Goal: Task Accomplishment & Management: Manage account settings

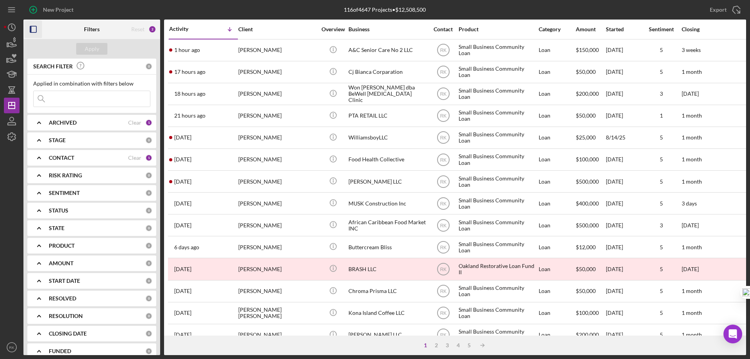
click at [32, 29] on icon "button" at bounding box center [34, 30] width 18 height 18
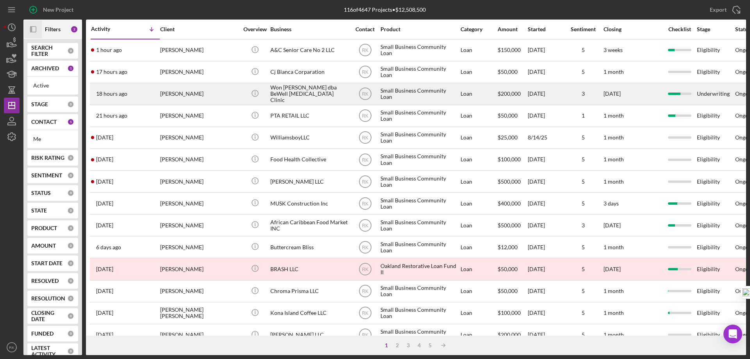
click at [270, 94] on div "Won [PERSON_NAME] dba BeWell [MEDICAL_DATA] Clinic" at bounding box center [309, 94] width 78 height 21
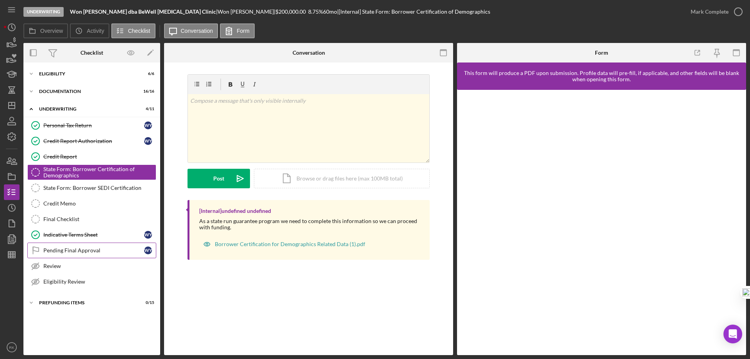
drag, startPoint x: 66, startPoint y: 247, endPoint x: 86, endPoint y: 247, distance: 19.9
click at [67, 247] on div "Pending Final Approval" at bounding box center [93, 250] width 101 height 6
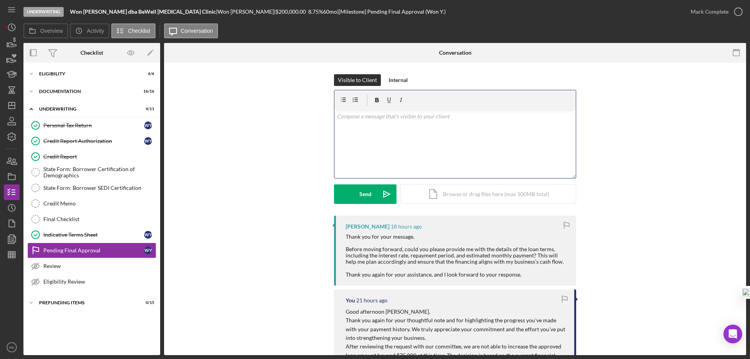
click at [358, 122] on div "v Color teal Color pink Remove color Add row above Add row below Add column bef…" at bounding box center [454, 144] width 241 height 68
click at [363, 125] on p "I have sent you the Indicative term sheet for your review. Please let me know i…" at bounding box center [454, 132] width 237 height 18
click at [458, 128] on p "I have sent the Indicative term sheet for your review. Please let me know if yo…" at bounding box center [454, 132] width 237 height 18
click at [406, 135] on p "I have sent the Indicative term sheet for your review [DATE]. Please let me kno…" at bounding box center [454, 132] width 237 height 18
click at [413, 134] on p "I have sent the Indicative term sheet for your review [DATE]. Please let me kno…" at bounding box center [454, 132] width 237 height 18
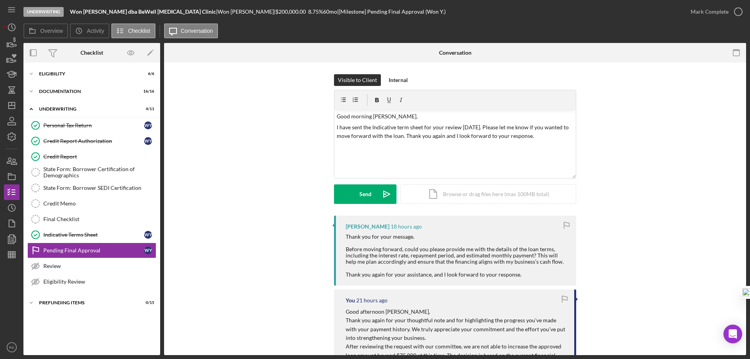
click at [527, 304] on div "You 21 hours ago Good afternoon [PERSON_NAME], Thank you again for your thought…" at bounding box center [455, 354] width 242 height 131
click at [363, 194] on div "Send" at bounding box center [365, 194] width 12 height 20
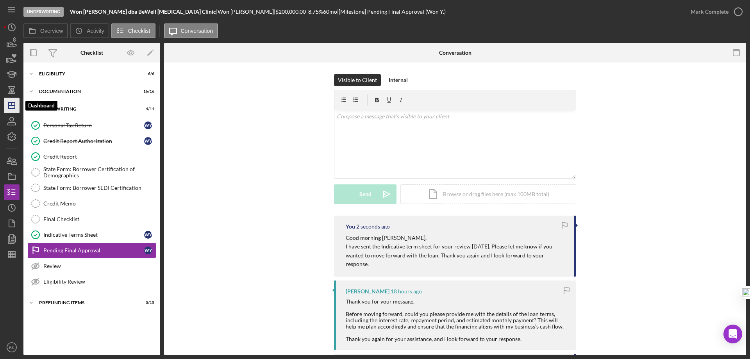
click at [10, 109] on polygon "button" at bounding box center [12, 105] width 6 height 6
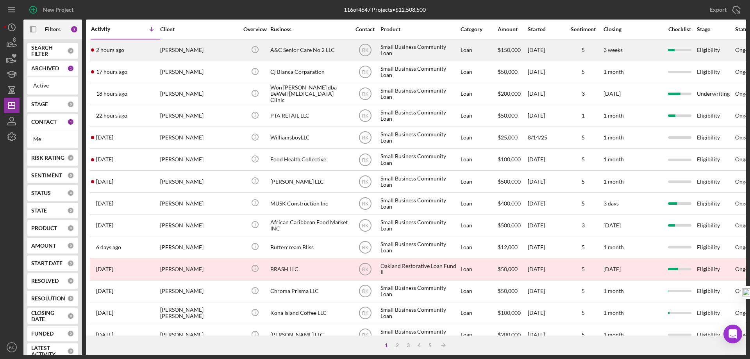
click at [188, 50] on div "[PERSON_NAME]" at bounding box center [199, 50] width 78 height 21
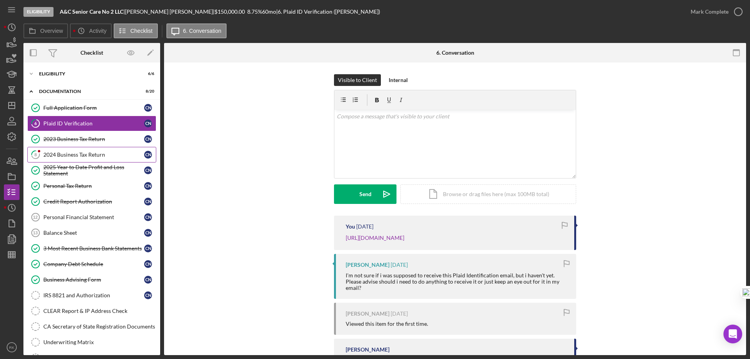
click at [80, 156] on div "2024 Business Tax Return" at bounding box center [93, 154] width 101 height 6
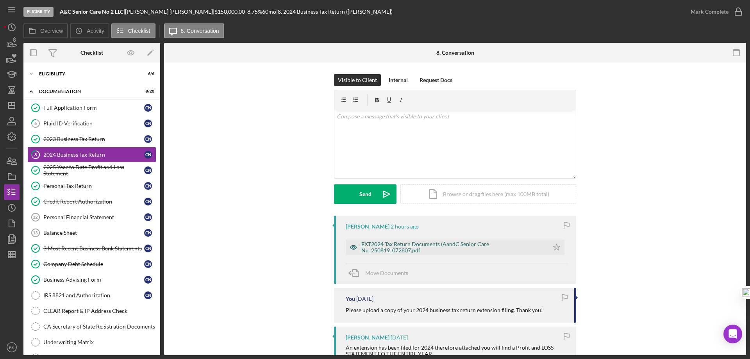
click at [445, 244] on div "EXT2024 Tax Return Documents (AandC Senior Care Nu_250819_072807.pdf" at bounding box center [452, 247] width 183 height 12
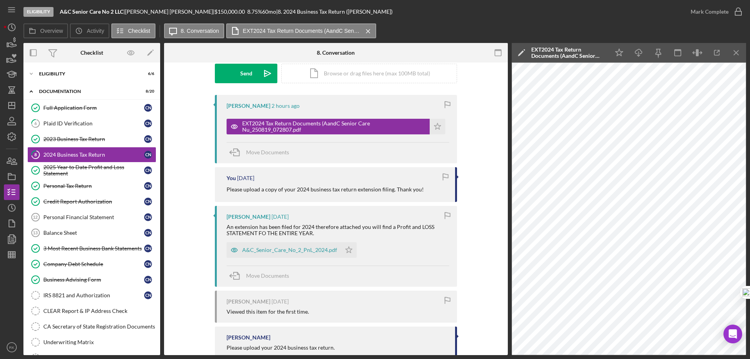
scroll to position [121, 0]
click at [281, 252] on div "A&C_Senior_Care_No_2_PnL_2024.pdf" at bounding box center [289, 249] width 95 height 6
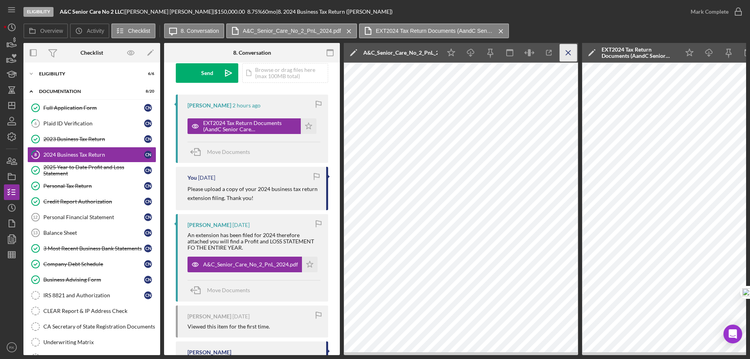
click at [568, 53] on line "button" at bounding box center [568, 52] width 4 height 4
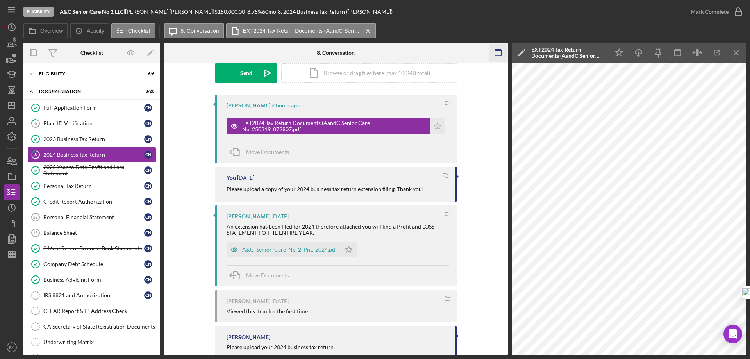
click at [739, 51] on icon "Icon/Menu Close" at bounding box center [736, 53] width 18 height 18
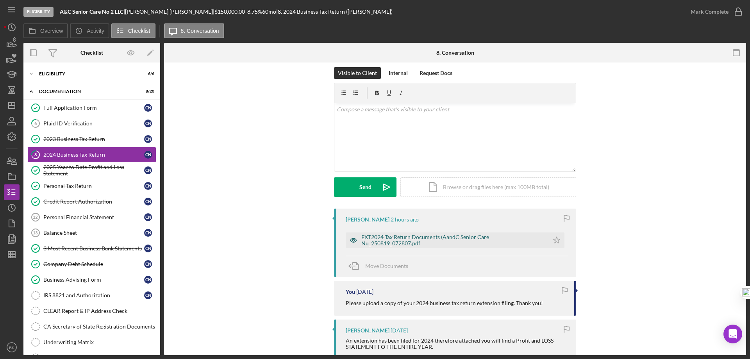
scroll to position [0, 0]
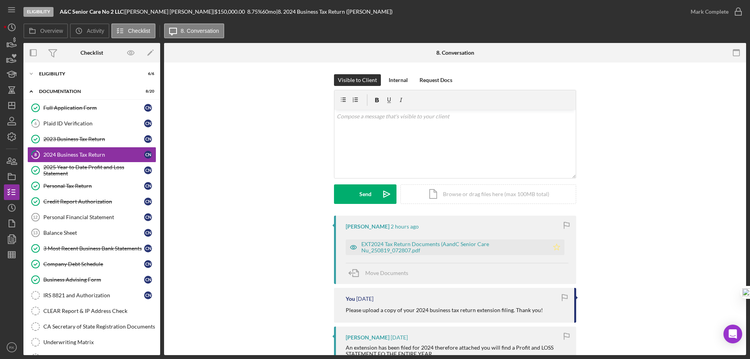
click at [553, 246] on polygon "button" at bounding box center [556, 247] width 7 height 6
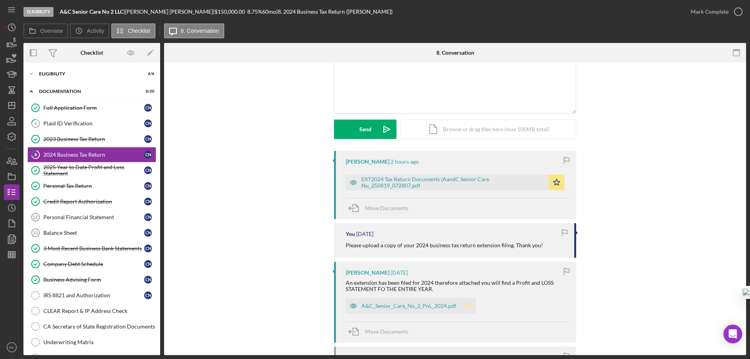
click at [465, 308] on polygon "button" at bounding box center [468, 305] width 7 height 6
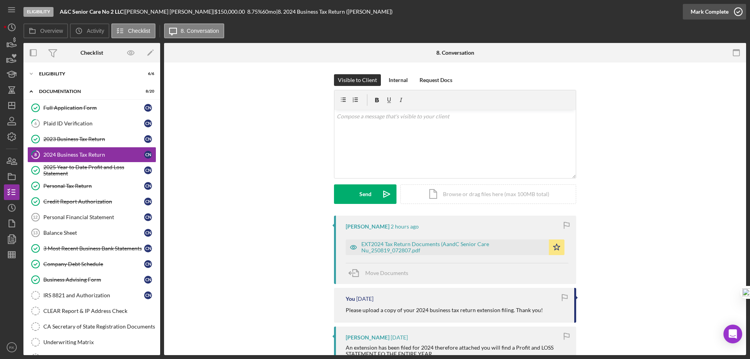
click at [739, 8] on icon "button" at bounding box center [738, 12] width 20 height 20
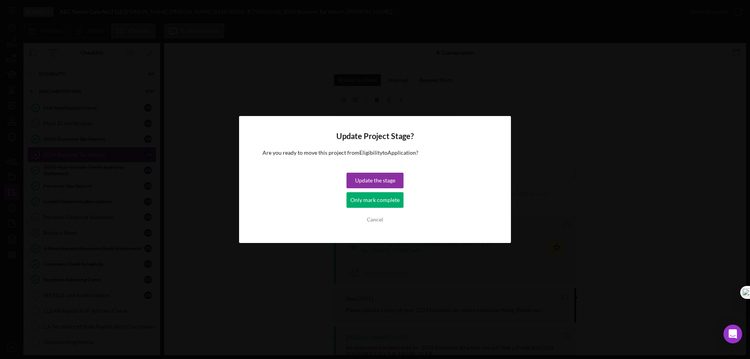
click at [382, 200] on div "Only mark complete" at bounding box center [374, 200] width 49 height 16
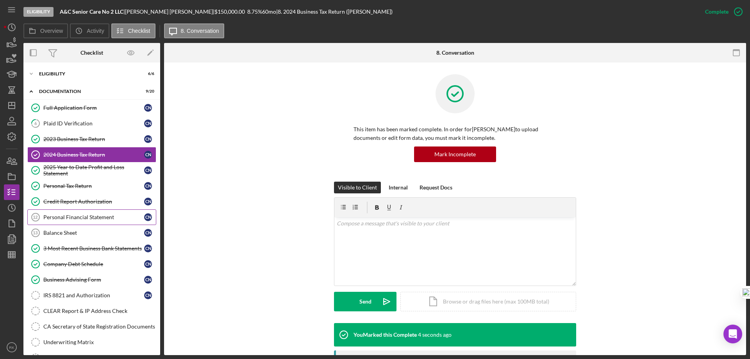
click at [78, 221] on link "Personal Financial Statement 12 Personal Financial Statement C N" at bounding box center [91, 217] width 129 height 16
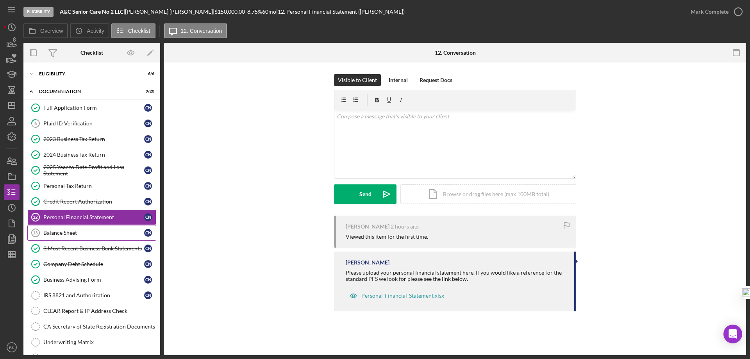
click at [75, 232] on div "Balance Sheet" at bounding box center [93, 233] width 101 height 6
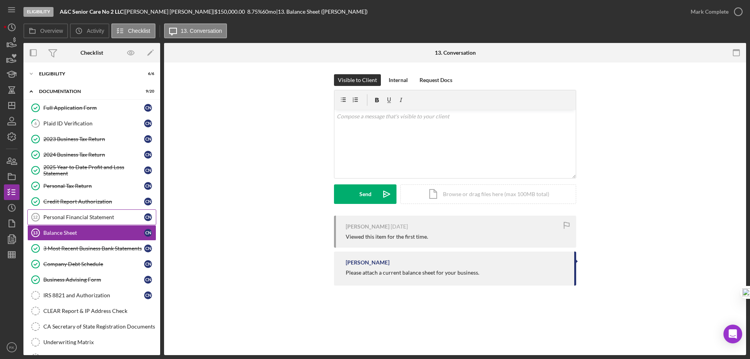
click at [71, 221] on link "Personal Financial Statement 12 Personal Financial Statement C N" at bounding box center [91, 217] width 129 height 16
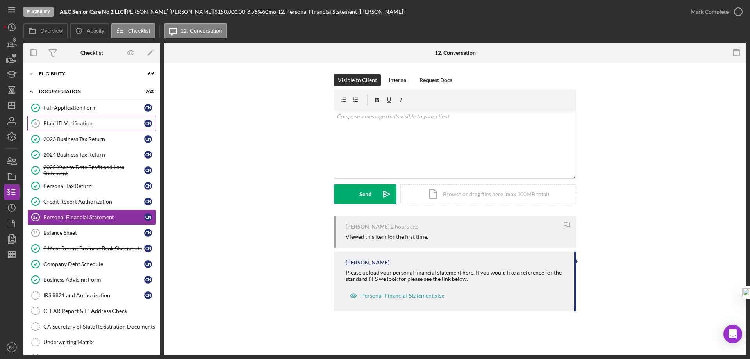
click at [74, 121] on div "Plaid ID Verification" at bounding box center [93, 123] width 101 height 6
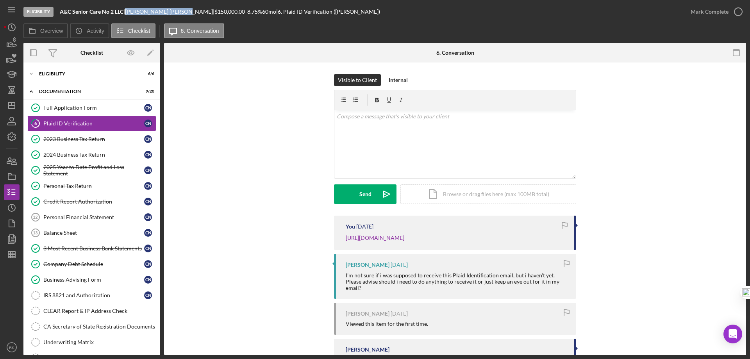
drag, startPoint x: 131, startPoint y: 11, endPoint x: 169, endPoint y: 14, distance: 38.0
click at [169, 14] on div "[PERSON_NAME] |" at bounding box center [169, 12] width 89 height 6
copy div "[PERSON_NAME]"
click at [62, 77] on div "Icon/Expander Eligibility 6 / 6" at bounding box center [91, 74] width 137 height 16
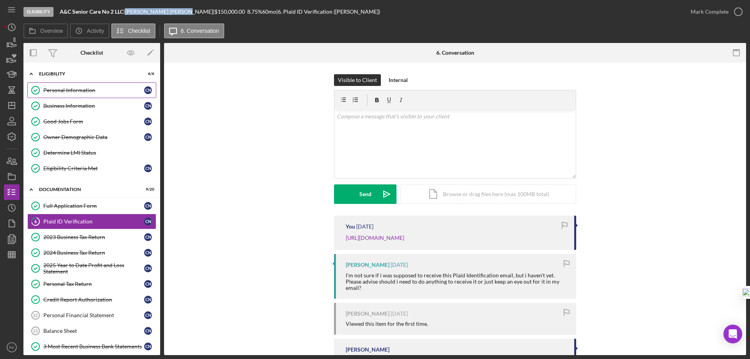
drag, startPoint x: 67, startPoint y: 92, endPoint x: 77, endPoint y: 93, distance: 10.6
click at [68, 92] on div "Personal Information" at bounding box center [93, 90] width 101 height 6
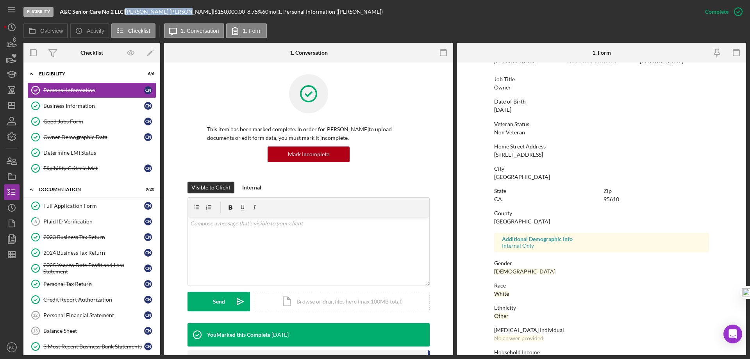
scroll to position [52, 0]
click at [203, 224] on p at bounding box center [308, 223] width 237 height 9
drag, startPoint x: 68, startPoint y: 222, endPoint x: 143, endPoint y: 232, distance: 76.0
click at [71, 222] on div "Plaid ID Verification" at bounding box center [93, 221] width 101 height 6
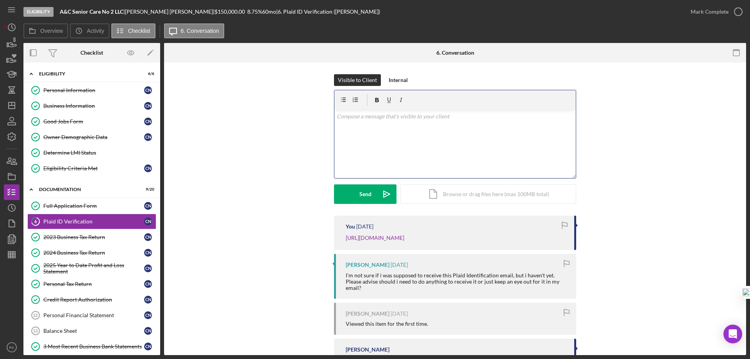
click at [360, 127] on div "v Color teal Color pink Remove color Add row above Add row below Add column bef…" at bounding box center [454, 144] width 241 height 68
click at [516, 128] on p "Can you please explain or provide supporting documentation to show why" at bounding box center [454, 127] width 237 height 9
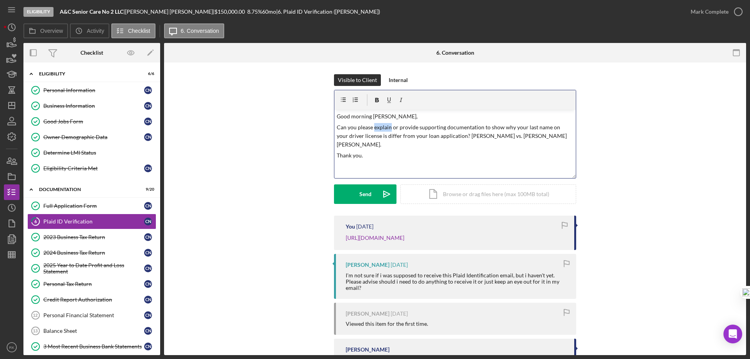
drag, startPoint x: 372, startPoint y: 126, endPoint x: 388, endPoint y: 127, distance: 15.6
click at [388, 127] on p "Can you please explain or provide supporting documentation to show why your las…" at bounding box center [454, 136] width 237 height 26
click at [425, 151] on p "Thank you." at bounding box center [454, 155] width 237 height 9
click at [393, 126] on p "Can you please clarify or provide supporting documentation to show why your las…" at bounding box center [454, 136] width 237 height 26
click at [396, 151] on p "Thank you." at bounding box center [454, 155] width 237 height 9
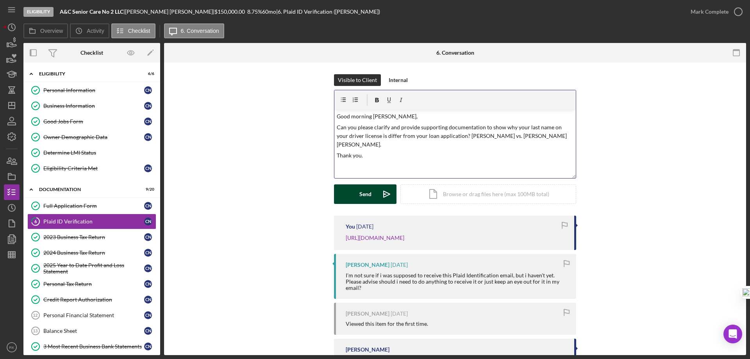
click at [358, 195] on button "Send Icon/icon-invite-send" at bounding box center [365, 194] width 62 height 20
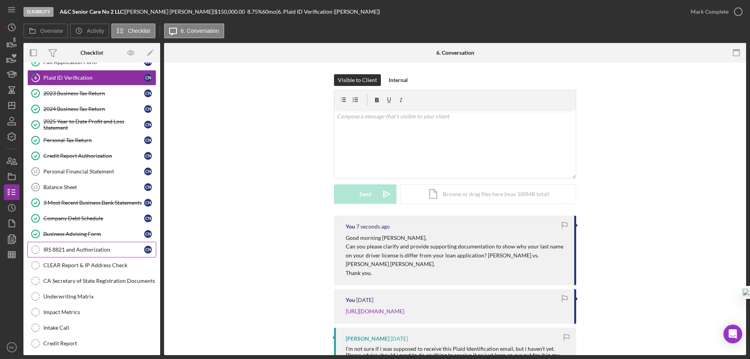
scroll to position [143, 0]
click at [79, 97] on div "2023 Business Tax Return" at bounding box center [93, 94] width 101 height 6
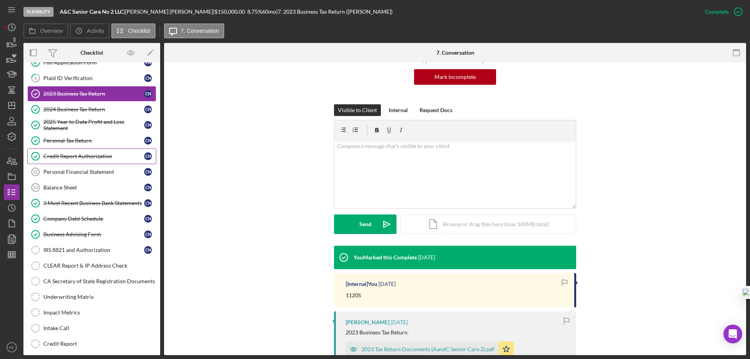
scroll to position [78, 0]
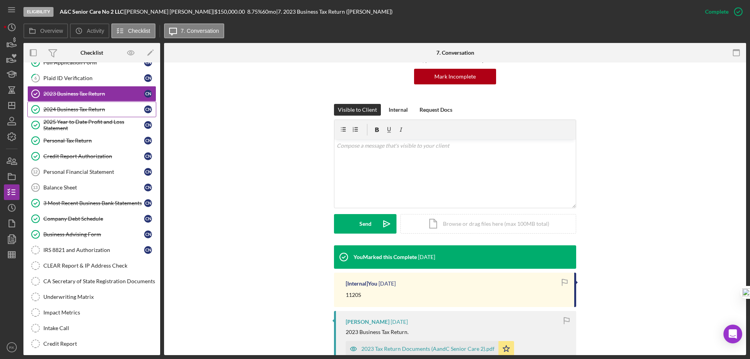
click at [105, 113] on link "2024 Business Tax Return 2024 Business Tax Return C N" at bounding box center [91, 109] width 129 height 16
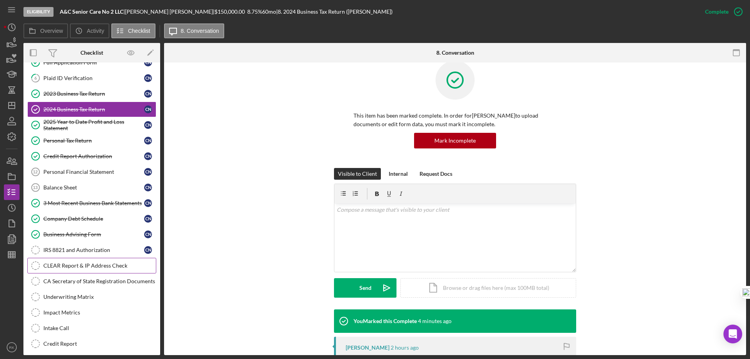
scroll to position [13, 0]
click at [77, 265] on div "CLEAR Report & IP Address Check" at bounding box center [99, 265] width 112 height 6
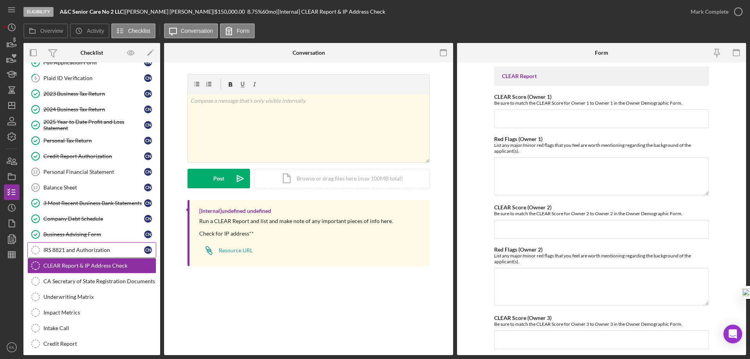
click at [82, 245] on link "IRS 8821 and Authorization IRS 8821 and Authorization C N" at bounding box center [91, 250] width 129 height 16
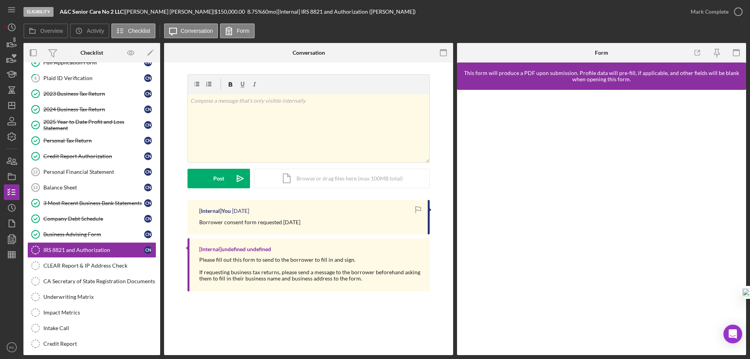
drag, startPoint x: 200, startPoint y: 222, endPoint x: 307, endPoint y: 225, distance: 107.4
click at [300, 225] on p "Borrower consent form requested [DATE]" at bounding box center [249, 222] width 101 height 9
copy p "Borrower consent form requested [DATE]"
click at [198, 104] on p at bounding box center [308, 100] width 237 height 9
click at [281, 101] on mark "Borrower consent form requested [DATE]" at bounding box center [240, 100] width 101 height 7
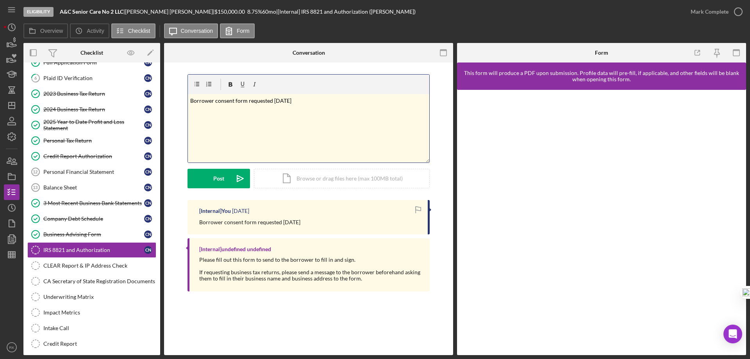
click at [306, 100] on p "Borrower consent form requested [DATE]" at bounding box center [308, 100] width 237 height 9
click at [273, 100] on mark "Borrower consent form requested [DATE]" at bounding box center [240, 100] width 101 height 7
click at [221, 181] on div "Post" at bounding box center [218, 179] width 11 height 20
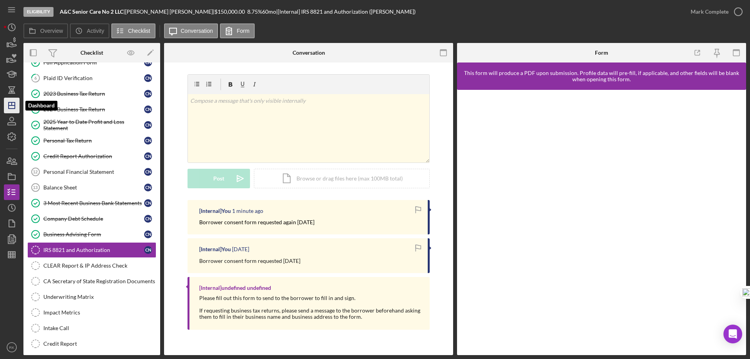
click at [14, 110] on icon "Icon/Dashboard" at bounding box center [12, 106] width 20 height 20
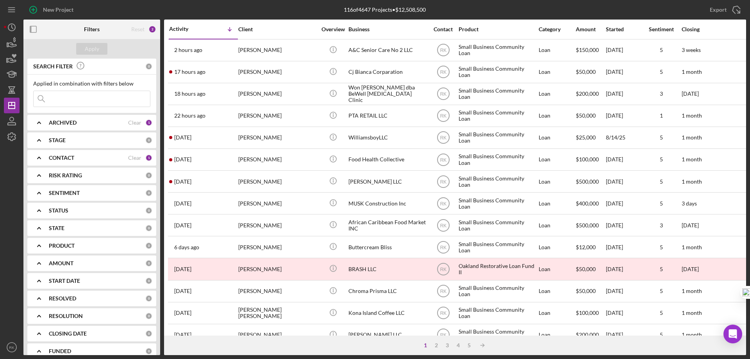
drag, startPoint x: 35, startPoint y: 28, endPoint x: 41, endPoint y: 45, distance: 17.9
click at [35, 28] on icon "button" at bounding box center [34, 30] width 18 height 18
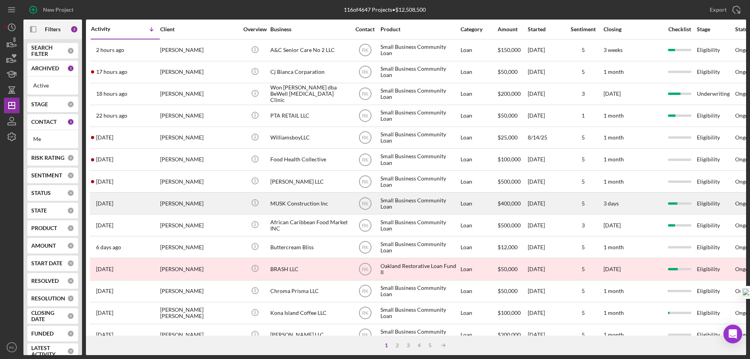
click at [296, 204] on div "MUSK Construction Inc" at bounding box center [309, 203] width 78 height 21
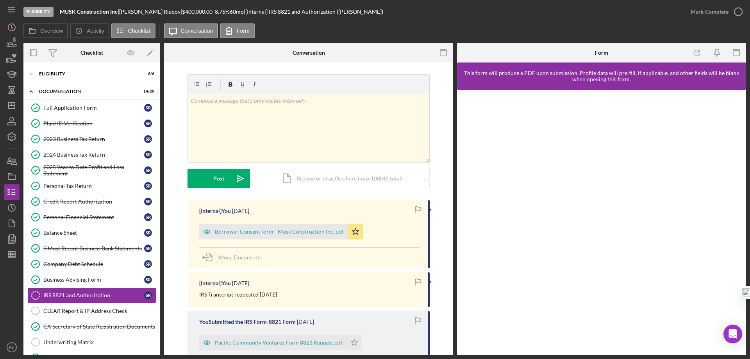
drag, startPoint x: 88, startPoint y: 140, endPoint x: 22, endPoint y: 151, distance: 66.6
click at [87, 140] on div "2023 Business Tax Return" at bounding box center [93, 139] width 101 height 6
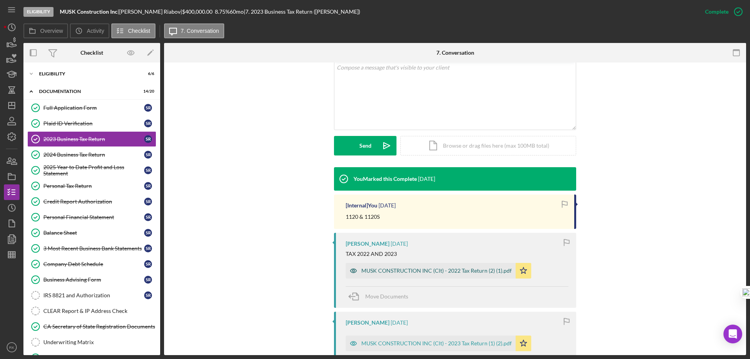
scroll to position [156, 0]
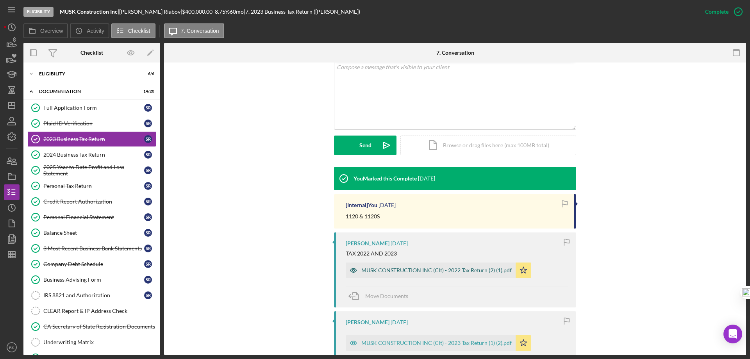
click at [408, 269] on div "MUSK CONSTRUCTION INC (Clt) - 2022 Tax Return (2) (1).pdf" at bounding box center [436, 270] width 150 height 6
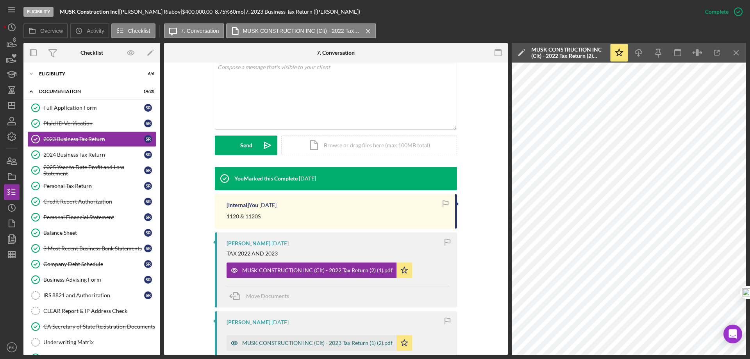
click at [340, 343] on div "MUSK CONSTRUCTION INC (Clt) - 2023 Tax Return (1) (2).pdf" at bounding box center [317, 343] width 150 height 6
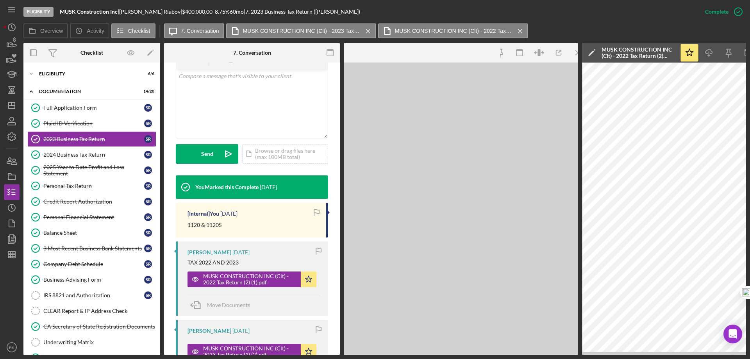
scroll to position [165, 0]
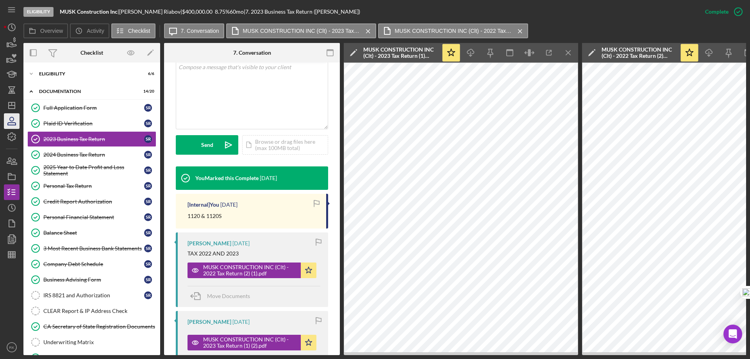
drag, startPoint x: 93, startPoint y: 154, endPoint x: 5, endPoint y: 115, distance: 95.9
click at [93, 154] on div "2024 Business Tax Return" at bounding box center [93, 154] width 101 height 6
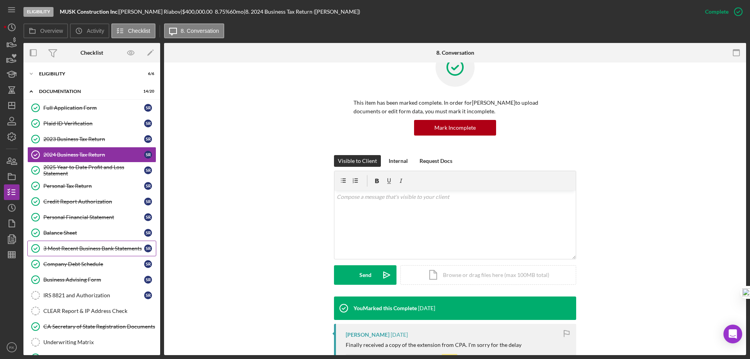
scroll to position [26, 0]
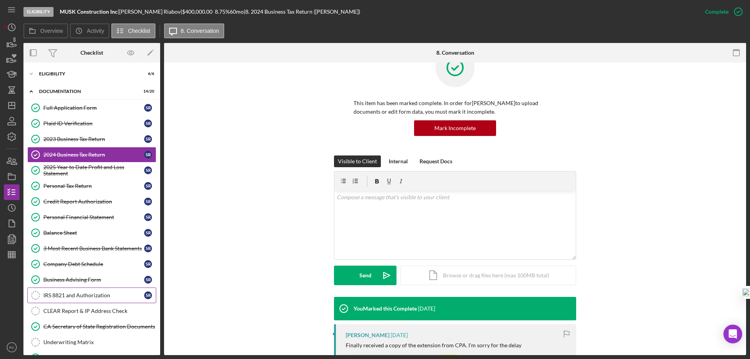
click at [79, 299] on link "IRS 8821 and Authorization IRS 8821 and Authorization S R" at bounding box center [91, 295] width 129 height 16
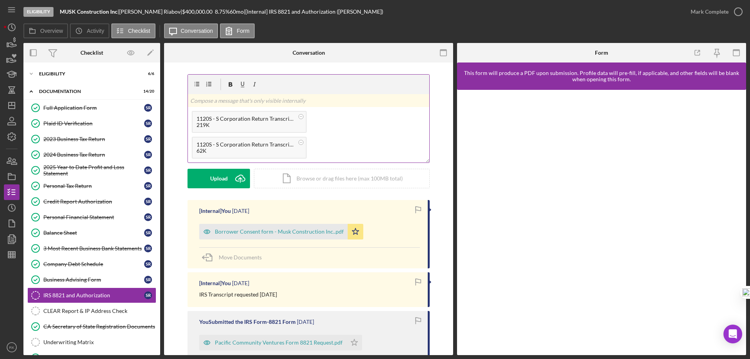
click at [219, 100] on p at bounding box center [308, 100] width 237 height 9
click at [203, 101] on p "2024 - on extension/no record." at bounding box center [308, 102] width 237 height 9
click at [332, 116] on div "1120S - S Corporation Return Transcript_2023 (1).pdf 219K 1120S - S Corporation…" at bounding box center [308, 134] width 241 height 55
click at [211, 179] on button "Post Icon/icon-invite-send" at bounding box center [218, 179] width 62 height 20
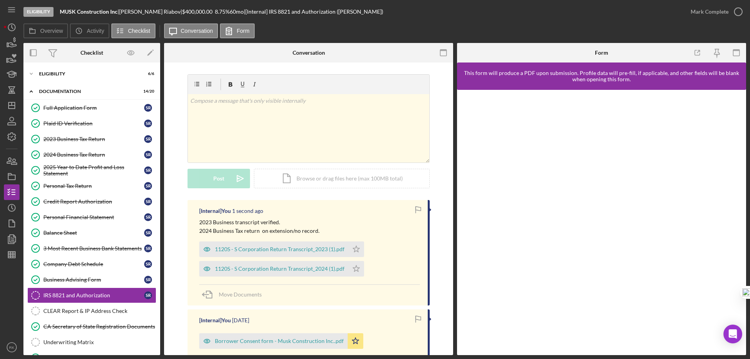
scroll to position [0, 0]
drag, startPoint x: 735, startPoint y: 9, endPoint x: 708, endPoint y: 25, distance: 31.2
click at [0, 0] on icon "button" at bounding box center [0, 0] width 0 height 0
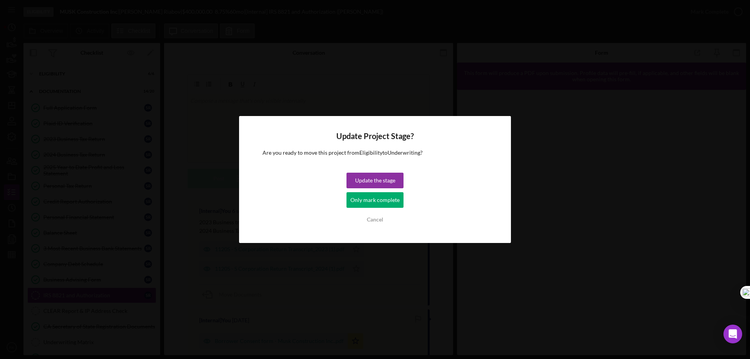
click at [359, 199] on div "Only mark complete" at bounding box center [374, 200] width 49 height 16
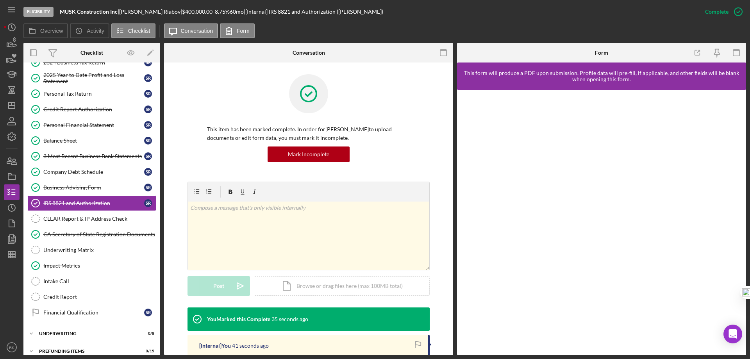
scroll to position [92, 0]
click at [11, 105] on line "button" at bounding box center [12, 105] width 6 height 0
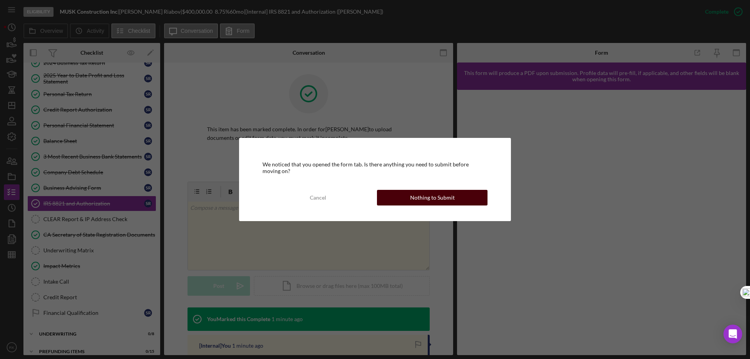
click at [415, 199] on div "Nothing to Submit" at bounding box center [432, 198] width 45 height 16
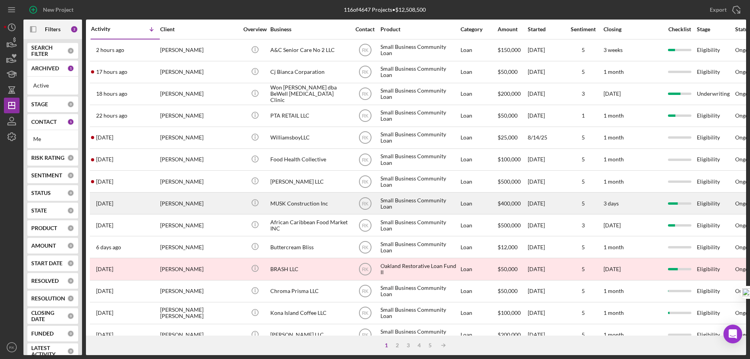
click at [278, 204] on div "MUSK Construction Inc" at bounding box center [309, 203] width 78 height 21
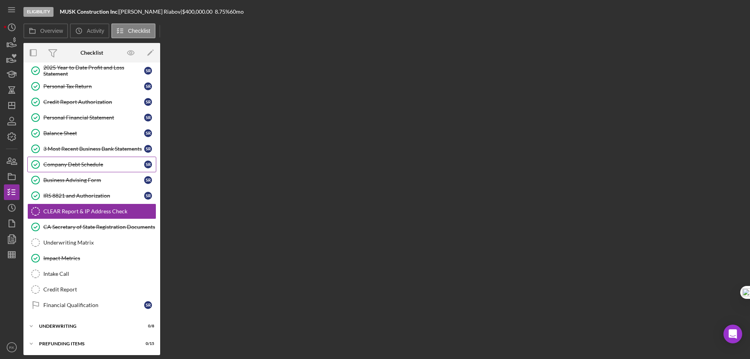
scroll to position [100, 0]
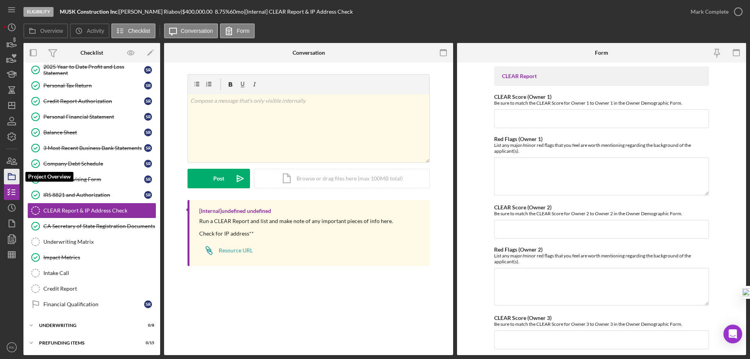
click at [14, 180] on rect "button" at bounding box center [11, 177] width 7 height 5
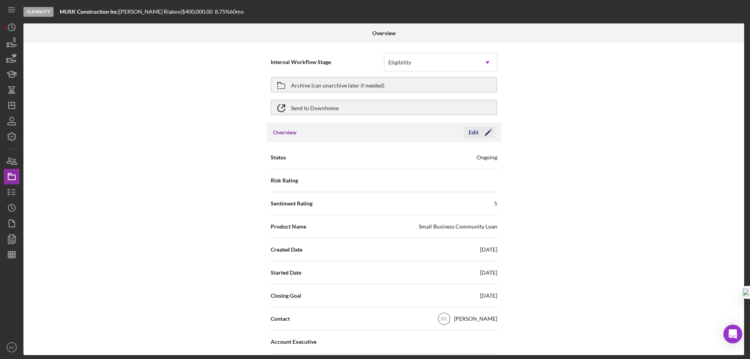
click at [486, 134] on icon "Icon/Edit" at bounding box center [488, 133] width 20 height 20
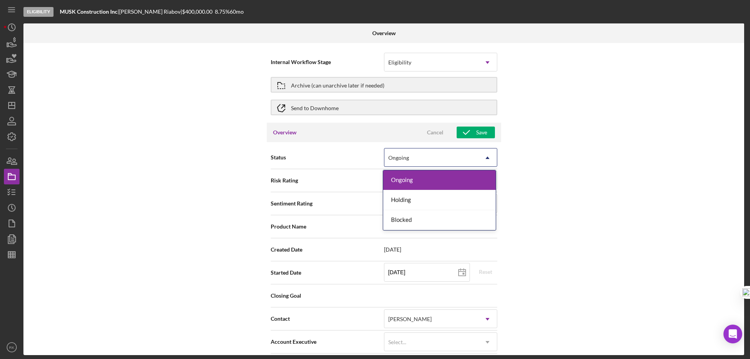
click at [488, 158] on icon "Icon/Dropdown Arrow" at bounding box center [487, 157] width 19 height 19
click at [561, 152] on div "Internal Workflow Stage Eligibility Icon/Dropdown Arrow Archive (can unarchive …" at bounding box center [383, 199] width 720 height 312
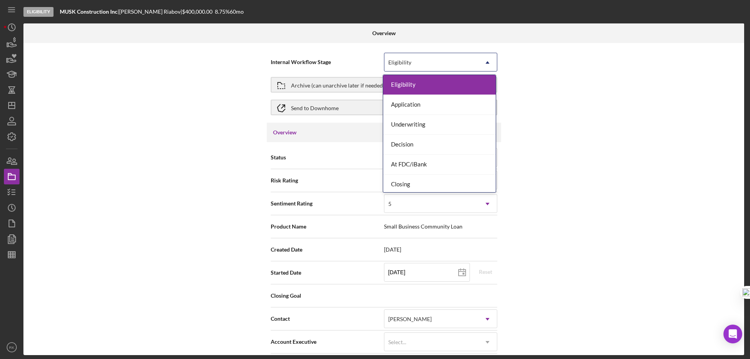
click at [484, 60] on icon "Icon/Dropdown Arrow" at bounding box center [487, 62] width 19 height 19
click at [420, 121] on div "Underwriting" at bounding box center [439, 125] width 112 height 20
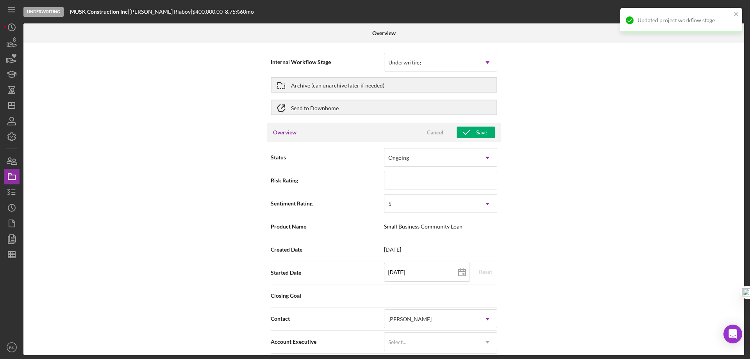
click at [562, 194] on div "Internal Workflow Stage option Underwriting, selected. Underwriting Icon/Dropdo…" at bounding box center [383, 199] width 720 height 312
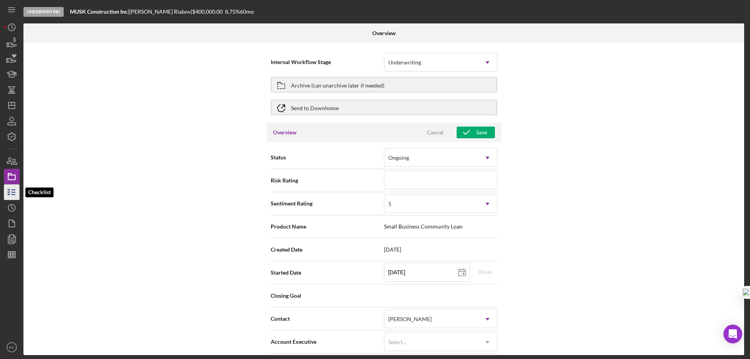
drag, startPoint x: 14, startPoint y: 192, endPoint x: 23, endPoint y: 192, distance: 8.6
click at [14, 192] on line "button" at bounding box center [14, 192] width 4 height 0
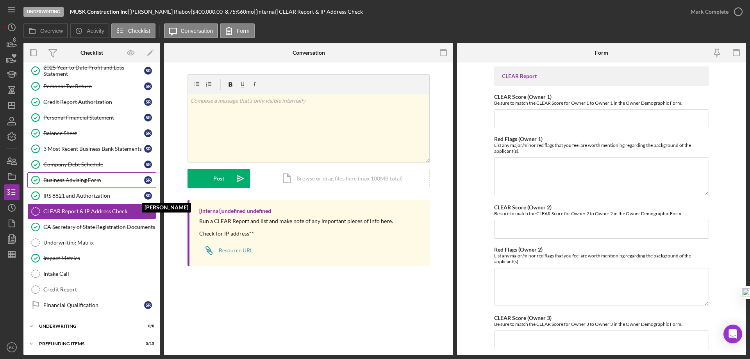
scroll to position [100, 0]
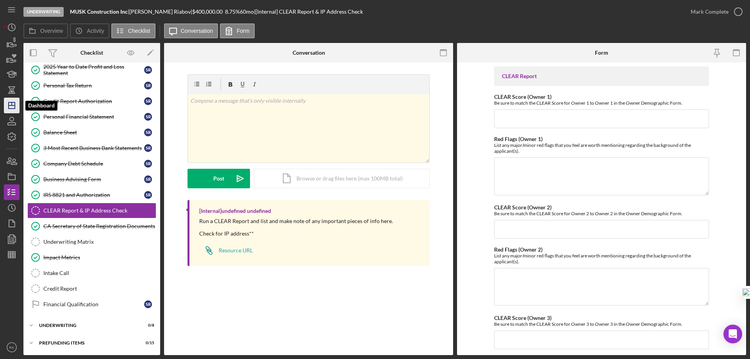
click at [9, 108] on icon "Icon/Dashboard" at bounding box center [12, 106] width 20 height 20
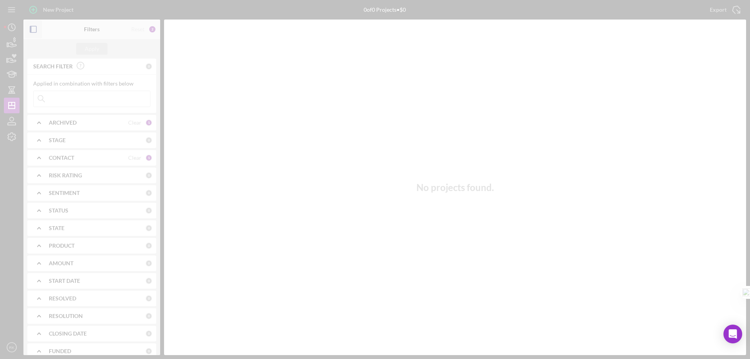
click at [35, 32] on div at bounding box center [375, 179] width 750 height 359
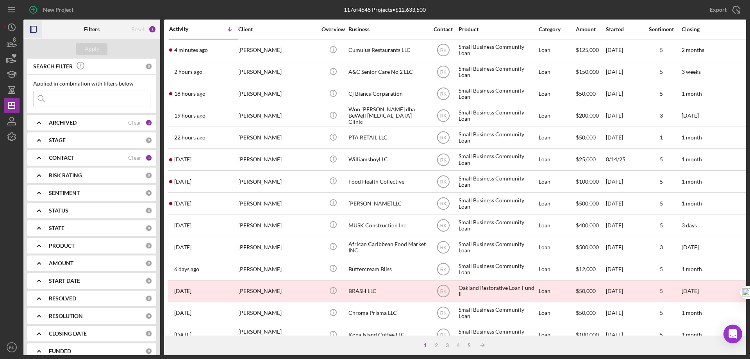
click at [32, 32] on icon "button" at bounding box center [34, 30] width 18 height 18
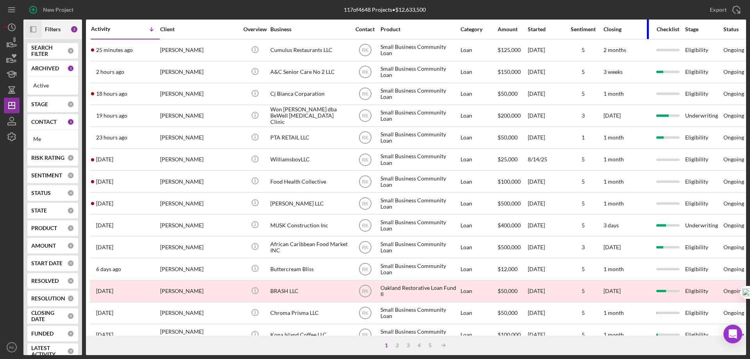
drag, startPoint x: 658, startPoint y: 33, endPoint x: 632, endPoint y: 39, distance: 26.3
click at [632, 39] on th "Closing" at bounding box center [627, 30] width 48 height 20
drag, startPoint x: 648, startPoint y: 28, endPoint x: 632, endPoint y: 30, distance: 16.2
click at [632, 30] on div "Closing" at bounding box center [626, 29] width 47 height 19
drag, startPoint x: 495, startPoint y: 32, endPoint x: 489, endPoint y: 32, distance: 5.9
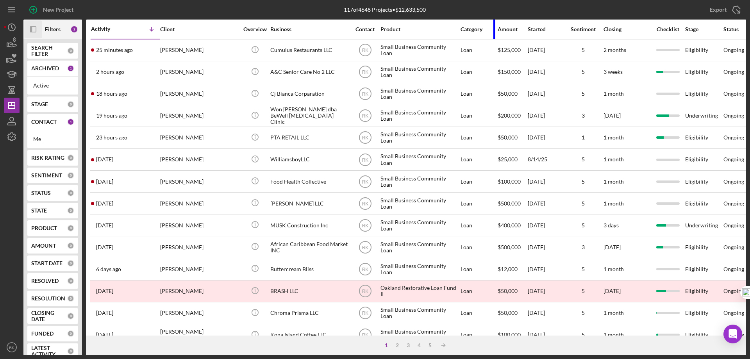
click at [489, 32] on div "Category" at bounding box center [478, 29] width 36 height 19
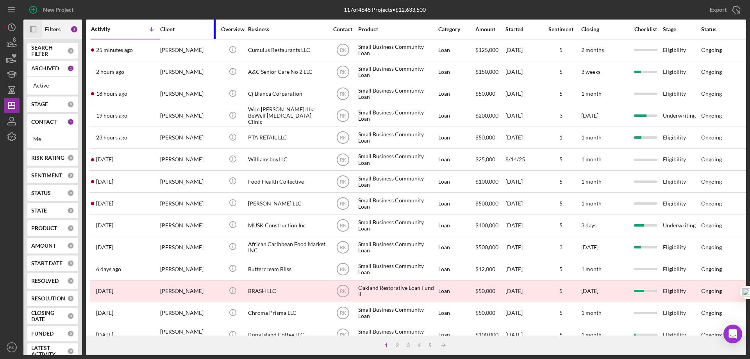
drag, startPoint x: 237, startPoint y: 27, endPoint x: 214, endPoint y: 28, distance: 22.3
click at [214, 28] on div at bounding box center [215, 30] width 2 height 20
drag, startPoint x: 625, startPoint y: 32, endPoint x: 613, endPoint y: 34, distance: 12.2
click at [613, 34] on div "Closing" at bounding box center [604, 29] width 47 height 19
drag, startPoint x: 697, startPoint y: 32, endPoint x: 690, endPoint y: 32, distance: 6.6
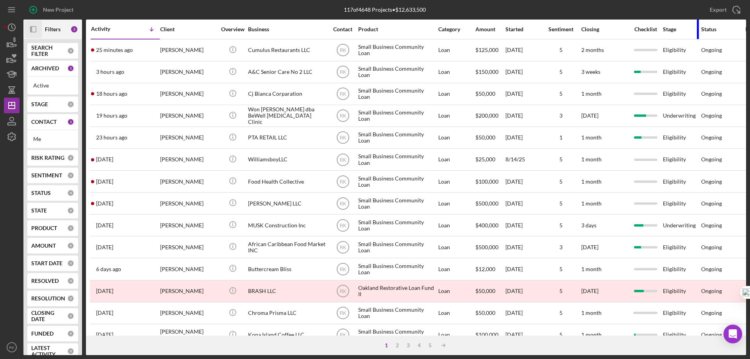
click at [690, 32] on div "Stage" at bounding box center [680, 29] width 37 height 19
